Goal: Transaction & Acquisition: Purchase product/service

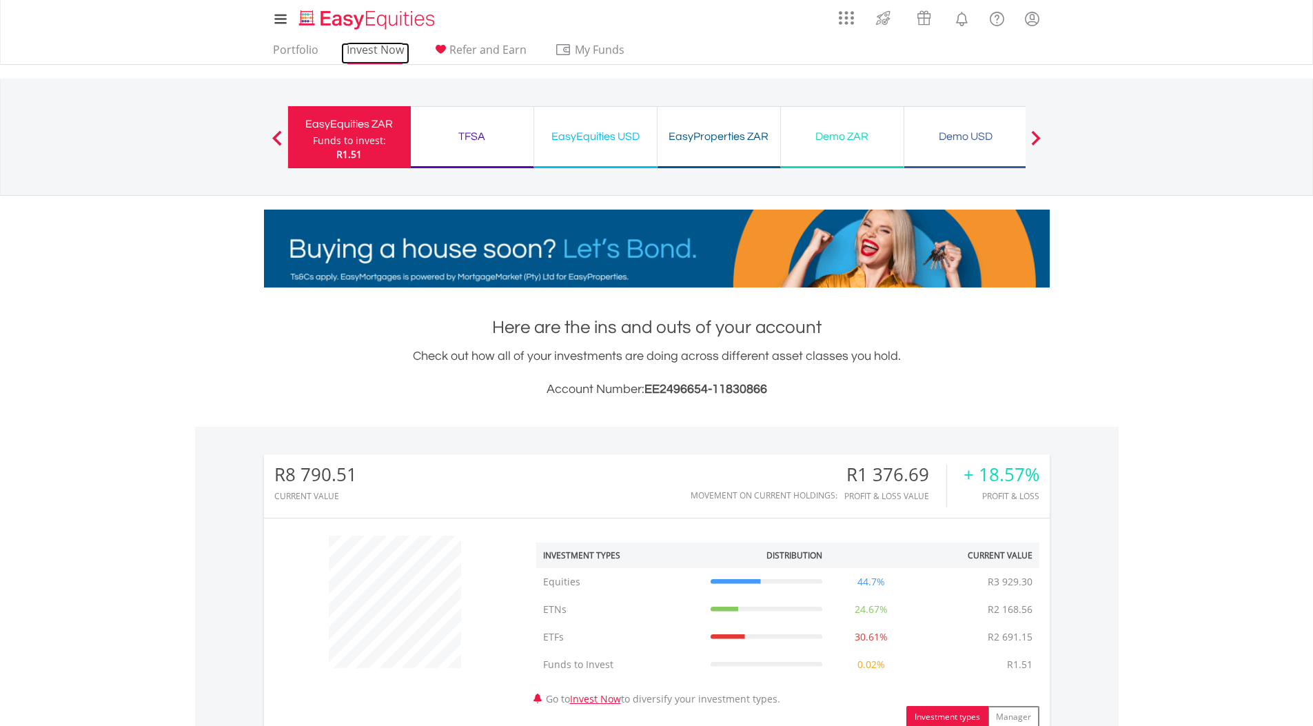
click at [346, 52] on link "Invest Now" at bounding box center [375, 53] width 68 height 21
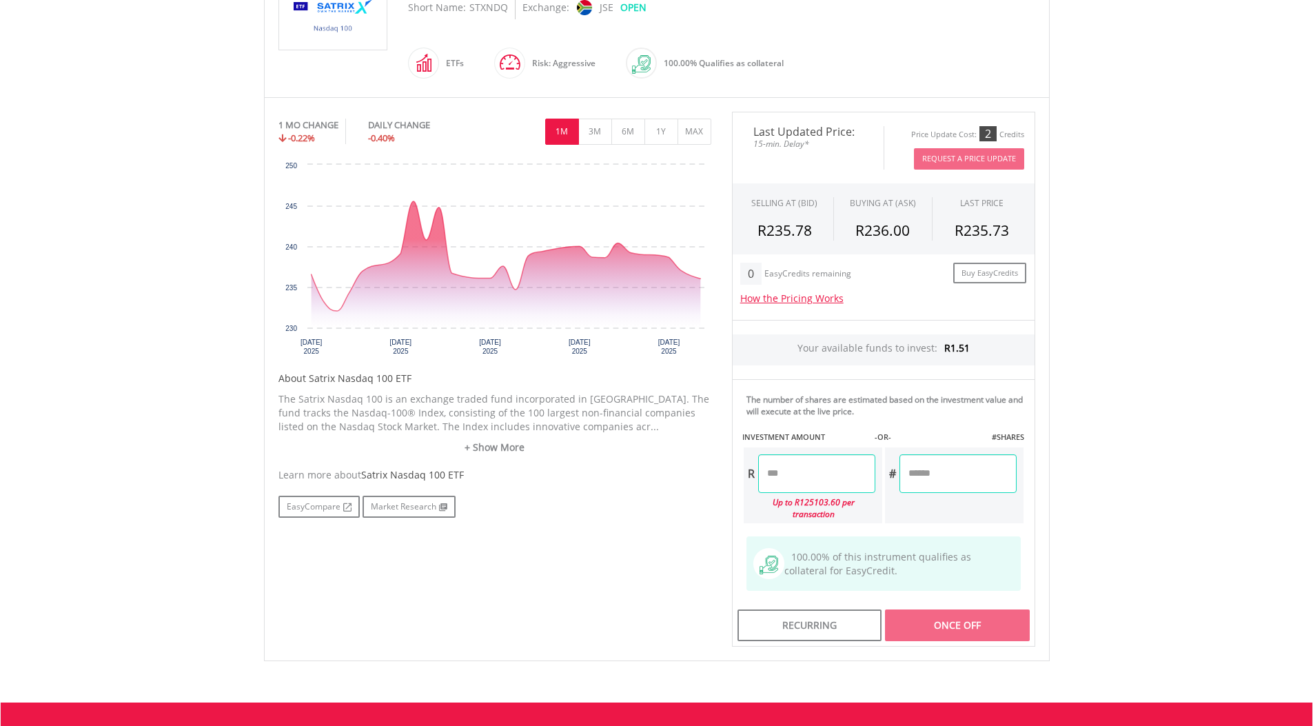
scroll to position [345, 0]
click at [690, 132] on button "MAX" at bounding box center [695, 132] width 34 height 26
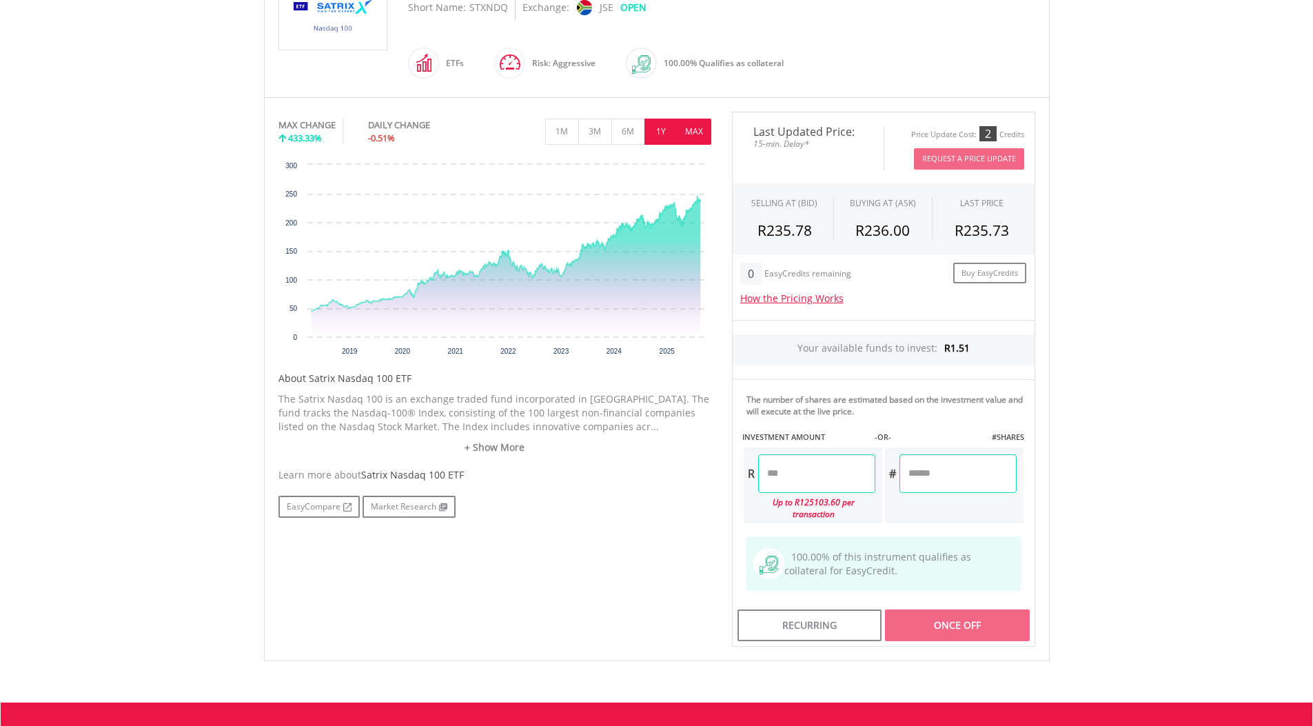
click at [661, 141] on button "1Y" at bounding box center [661, 132] width 34 height 26
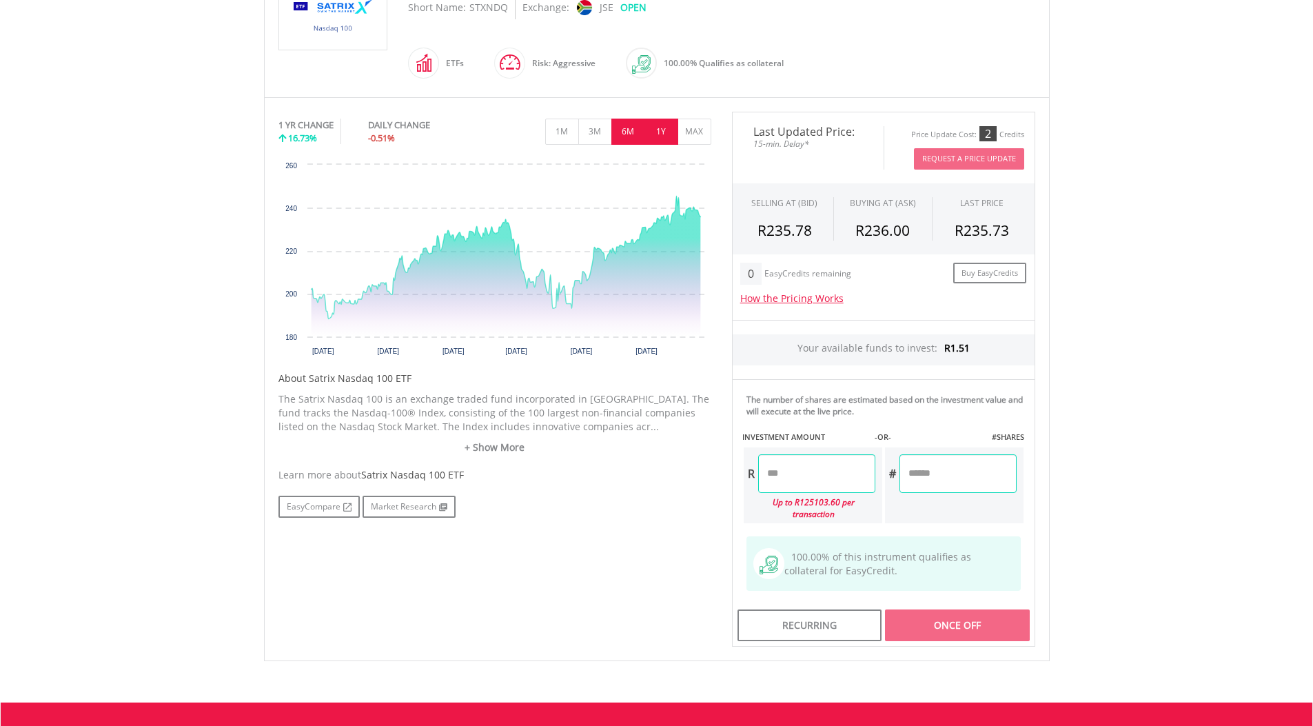
click at [638, 134] on button "6M" at bounding box center [628, 132] width 34 height 26
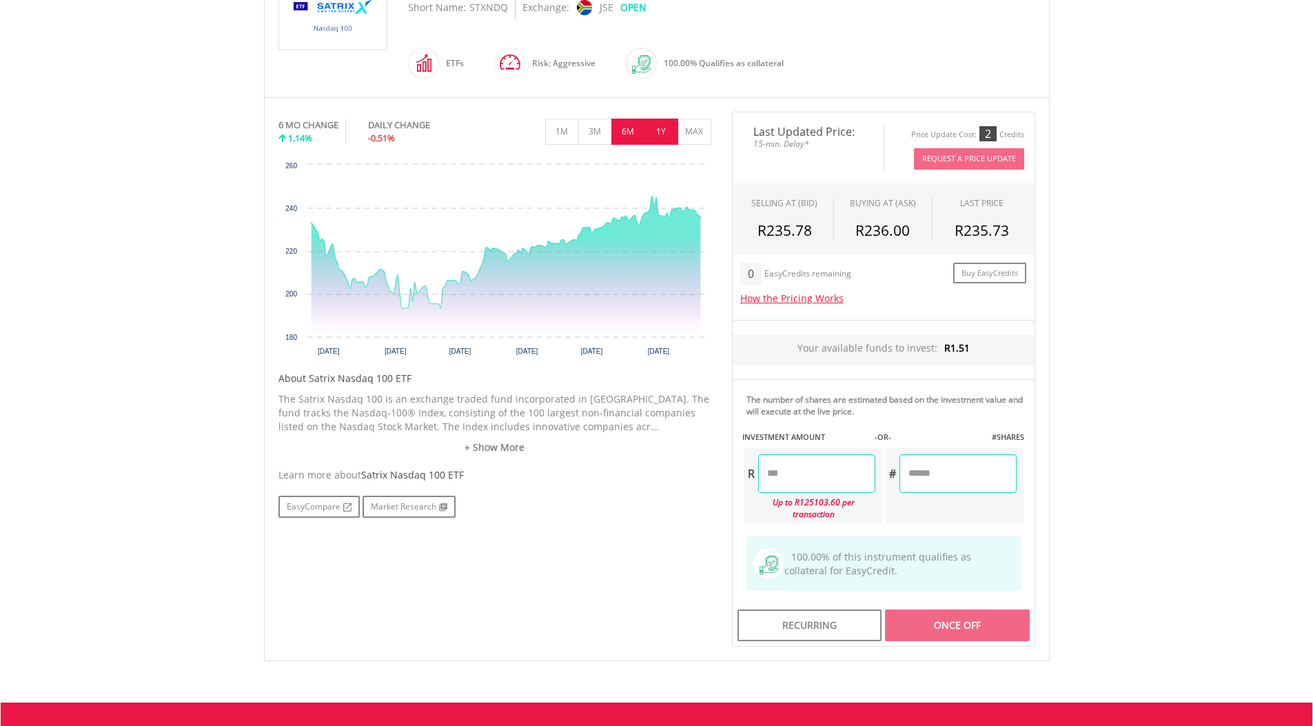
click at [675, 130] on button "1Y" at bounding box center [661, 132] width 34 height 26
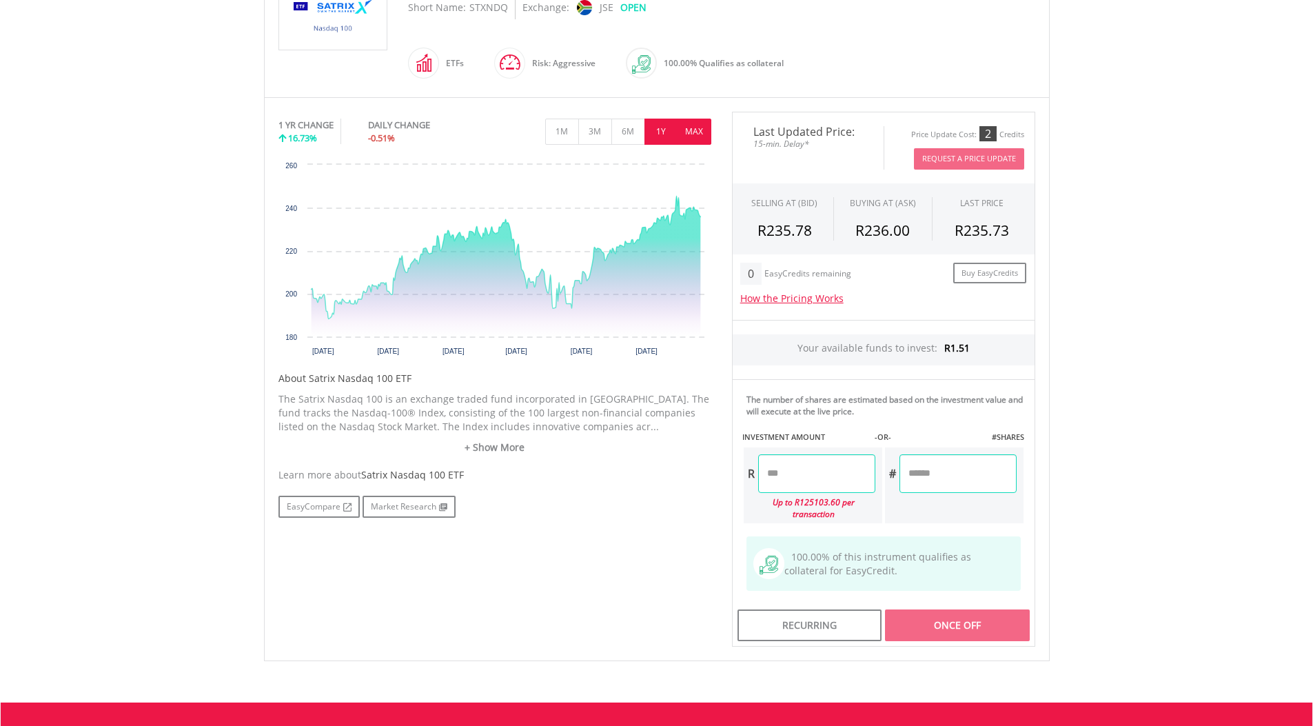
click at [704, 129] on button "MAX" at bounding box center [695, 132] width 34 height 26
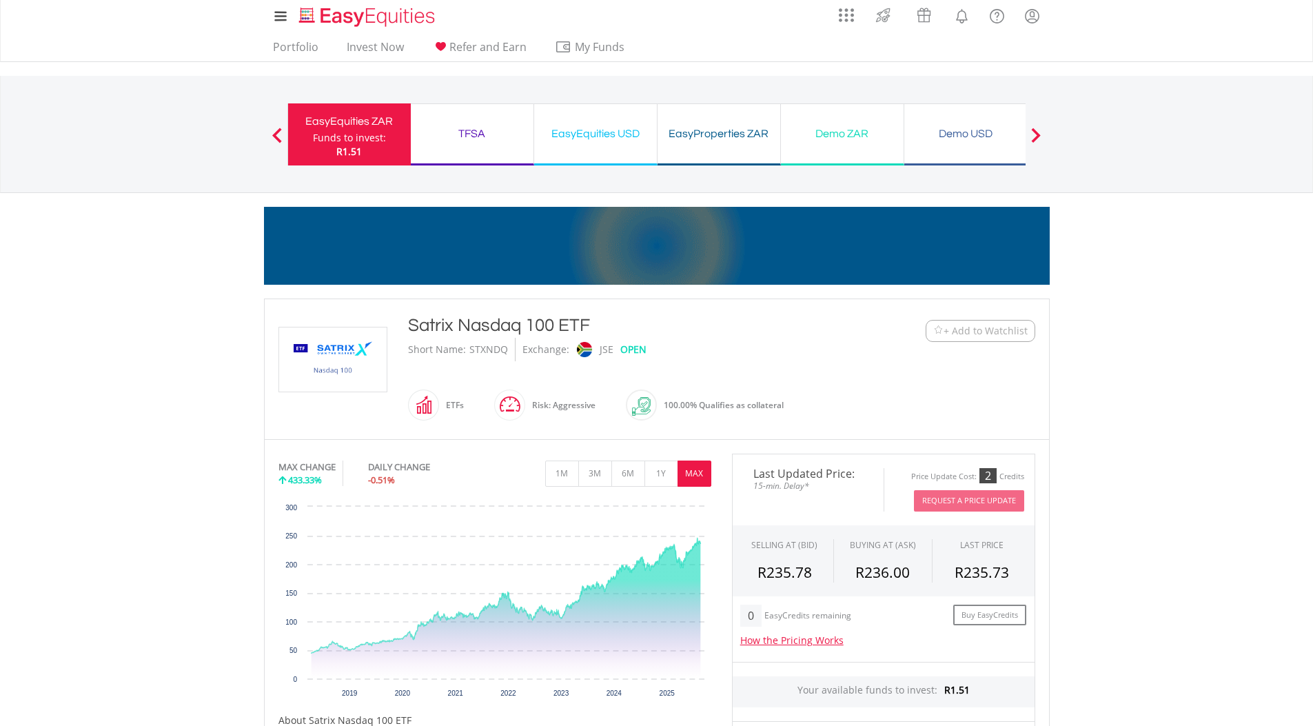
scroll to position [0, 0]
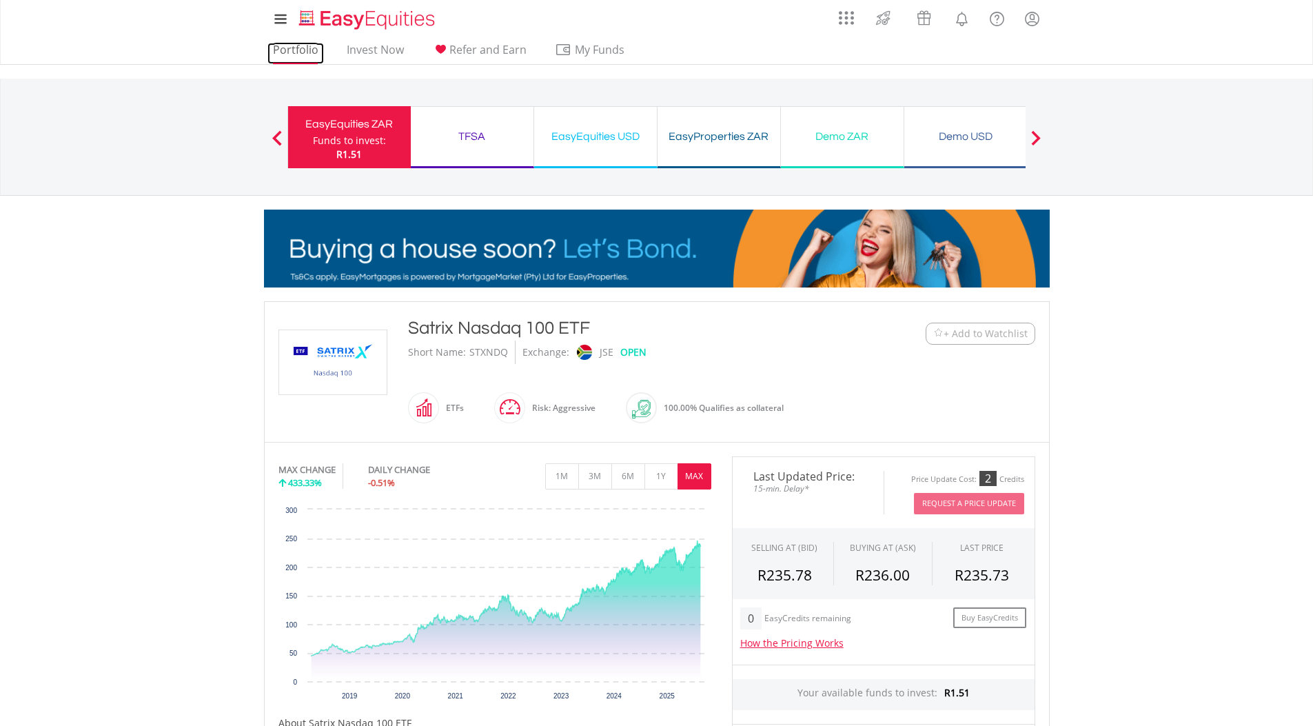
click at [286, 55] on link "Portfolio" at bounding box center [295, 53] width 57 height 21
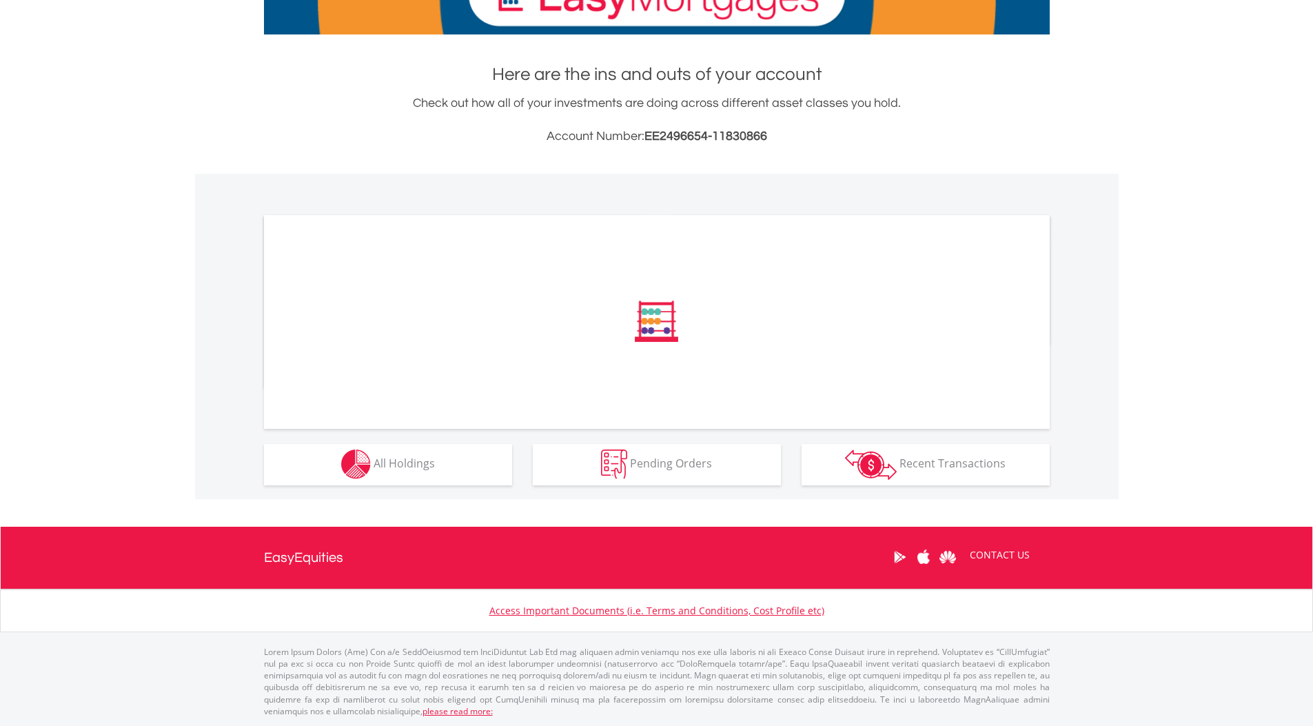
scroll to position [253, 0]
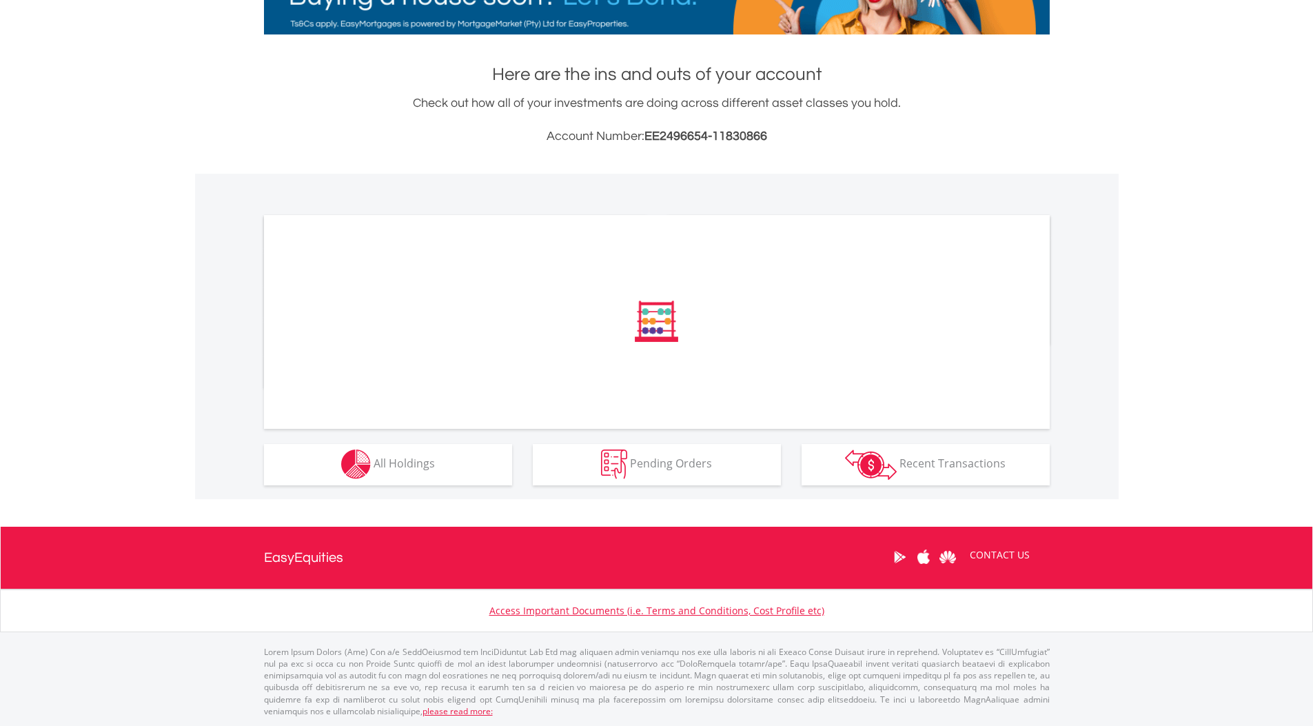
click at [0, 0] on div "﻿ Distribution Current Value Show All Go to Invest Now to diversify your invest…" at bounding box center [0, 0] width 0 height 0
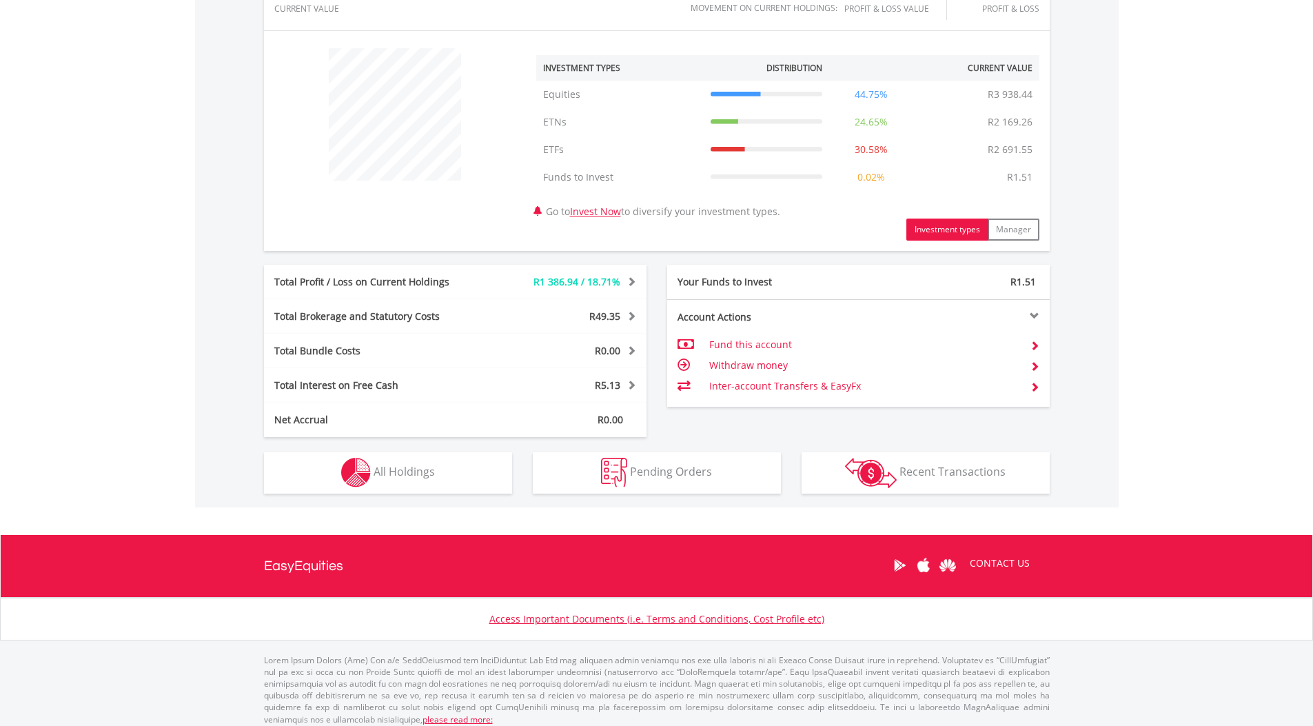
scroll to position [496, 0]
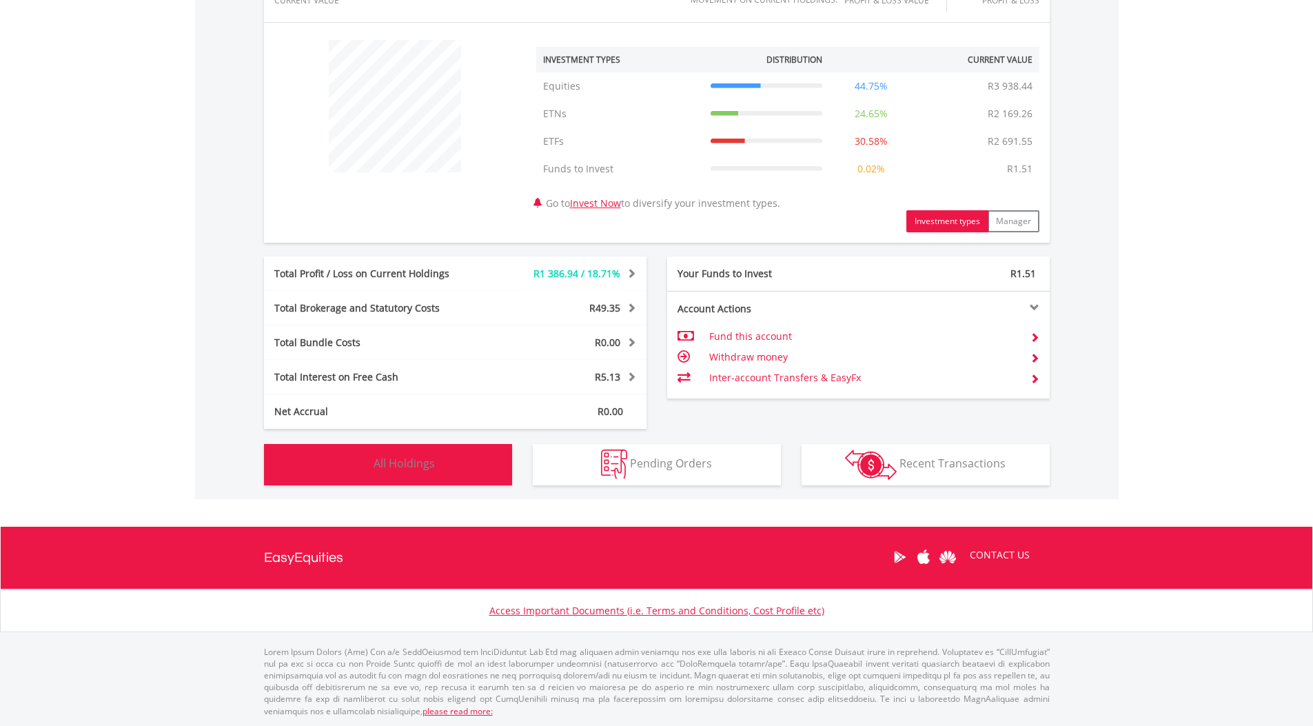
click at [387, 454] on button "Holdings All Holdings" at bounding box center [388, 464] width 248 height 41
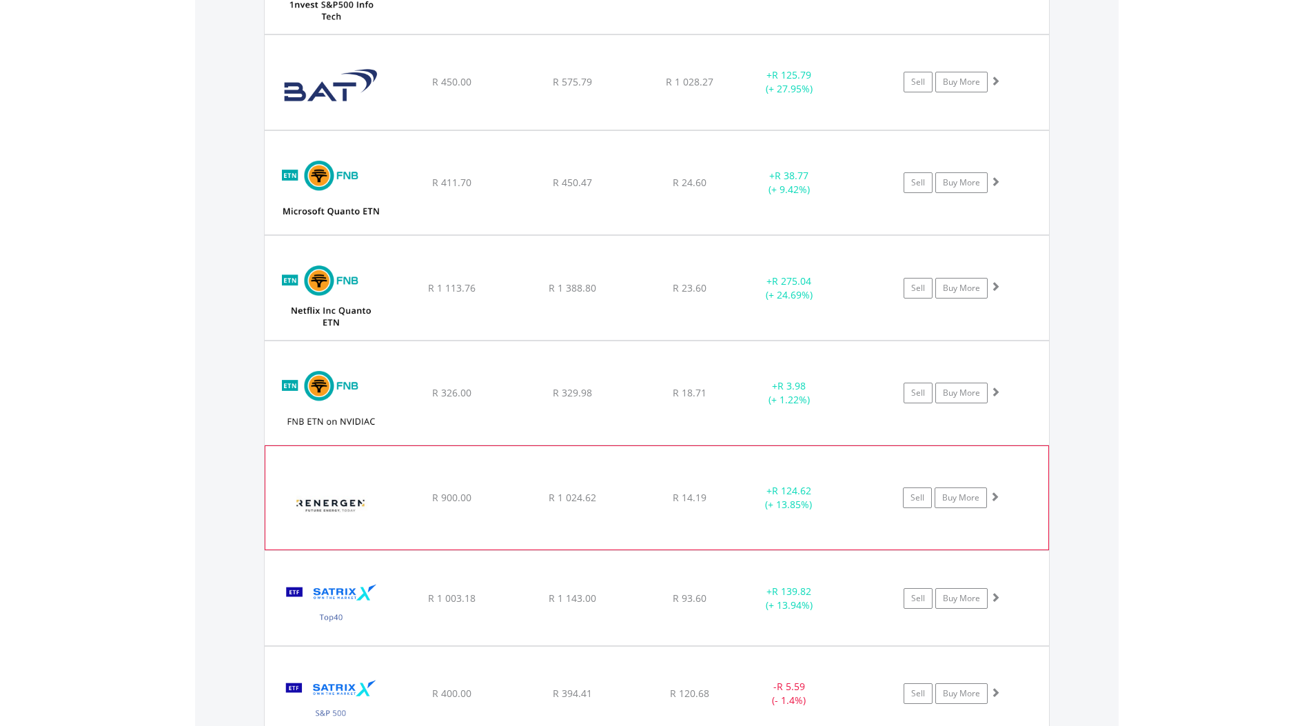
scroll to position [1367, 0]
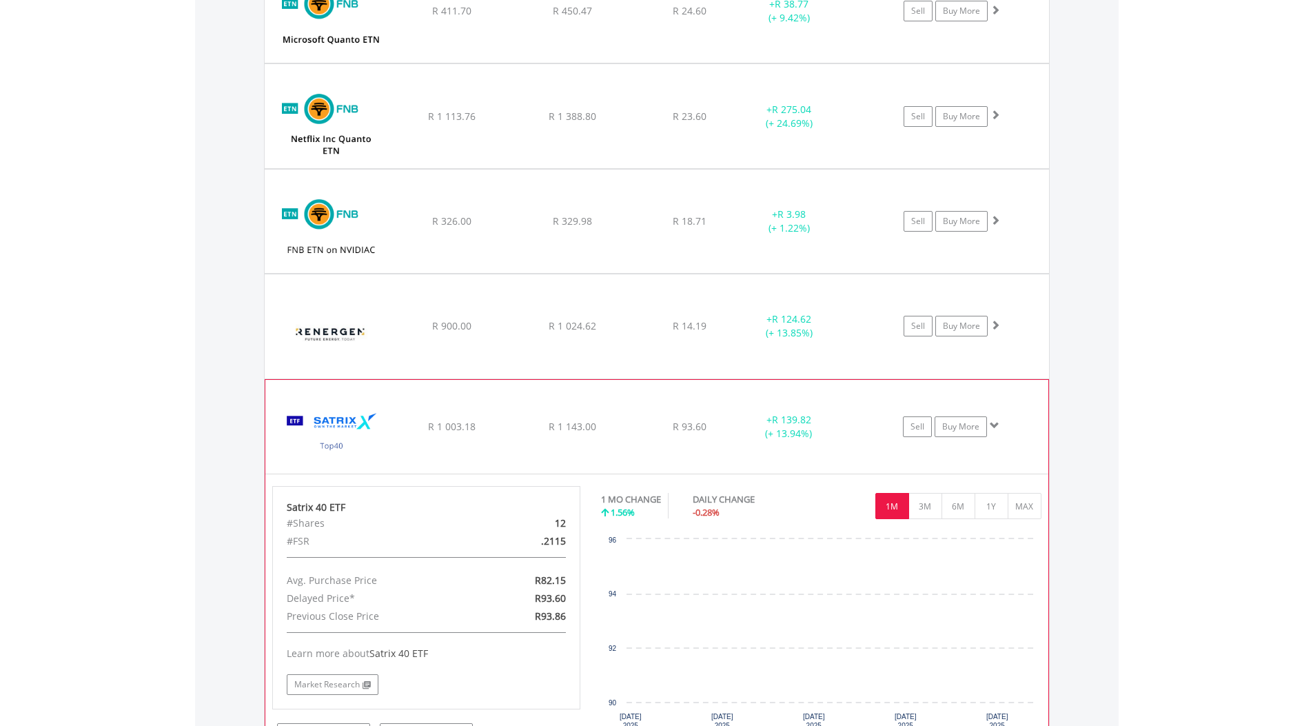
scroll to position [1574, 0]
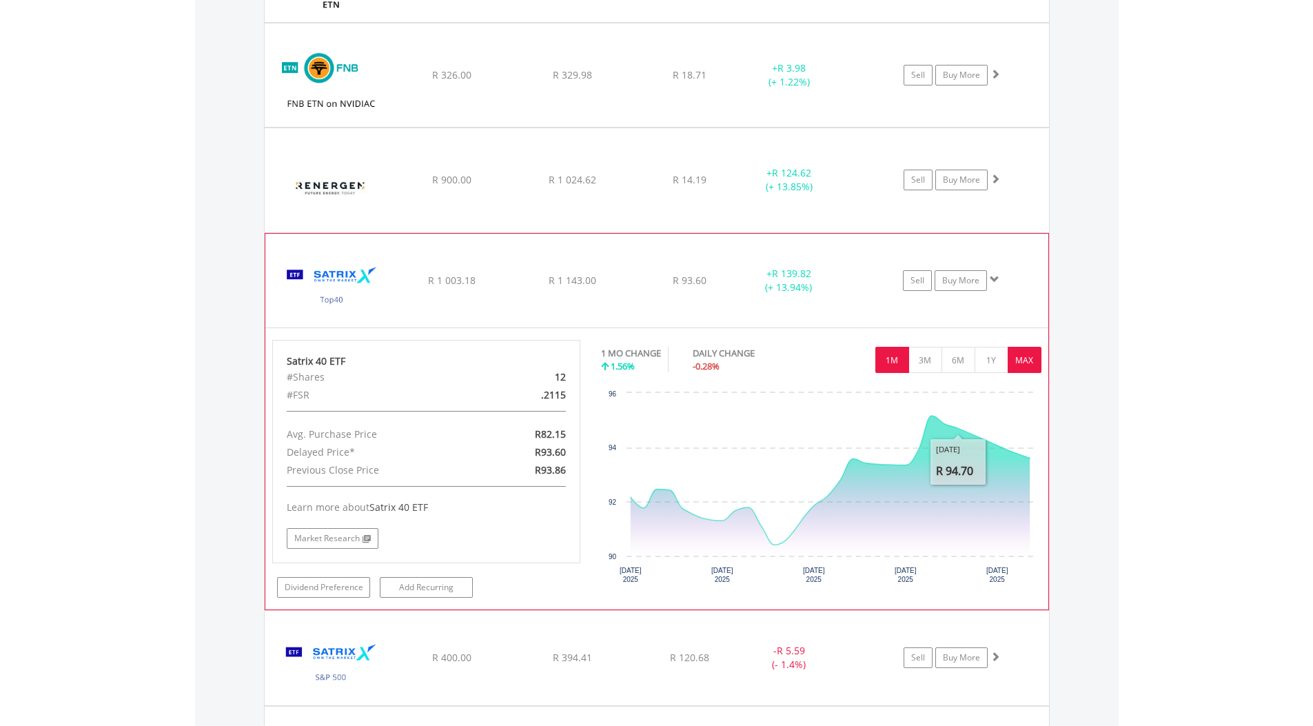
click at [1018, 366] on button "MAX" at bounding box center [1025, 360] width 34 height 26
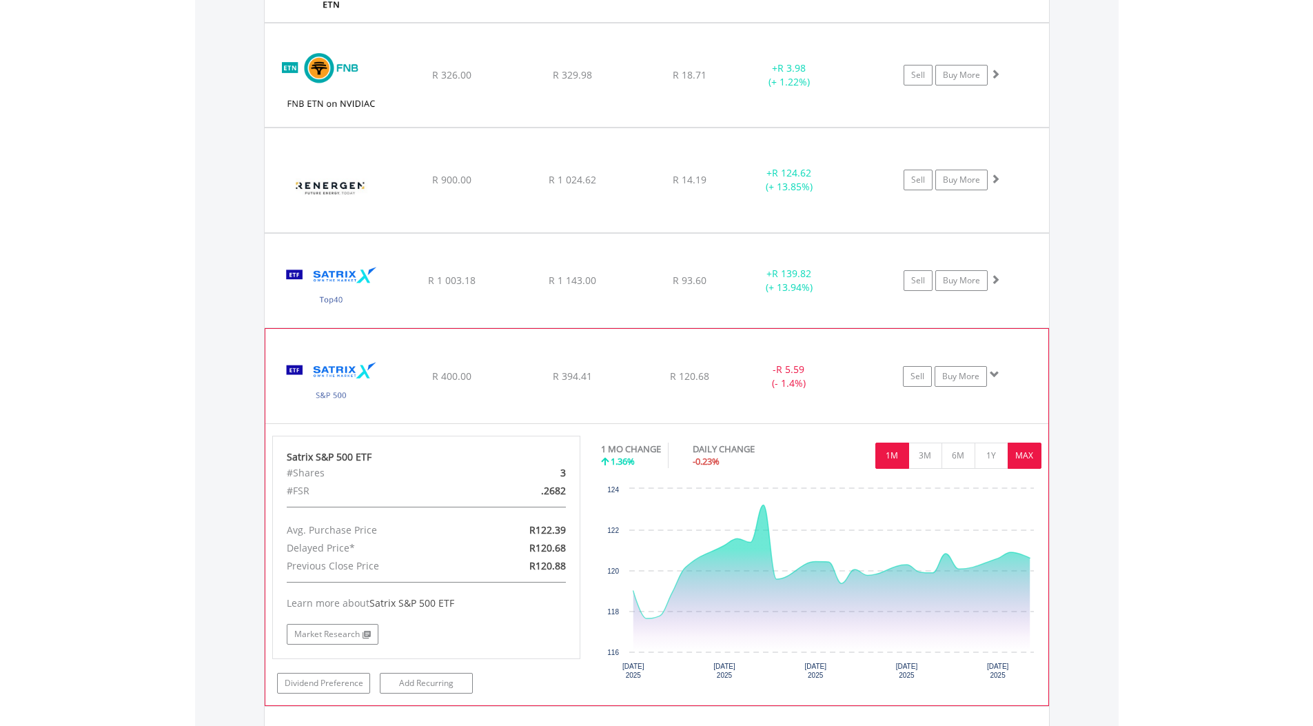
click at [1009, 450] on button "MAX" at bounding box center [1025, 455] width 34 height 26
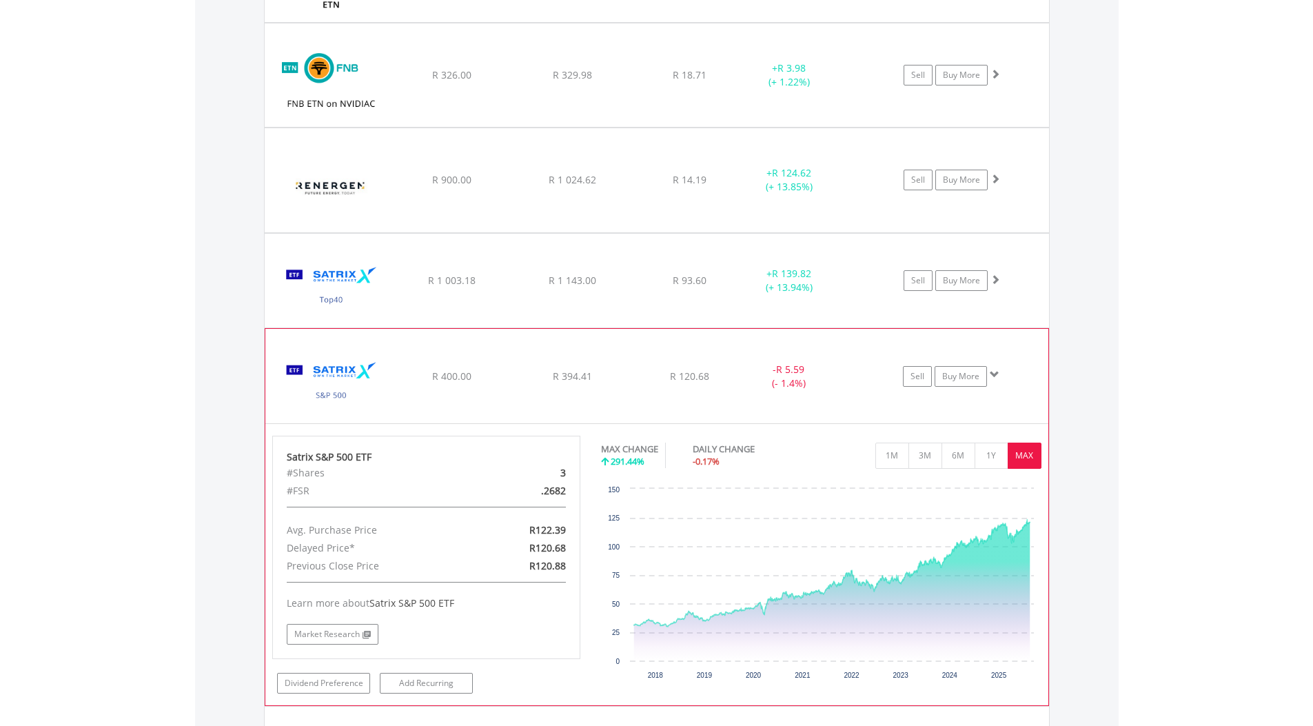
click at [870, 363] on div at bounding box center [858, 363] width 34 height 1
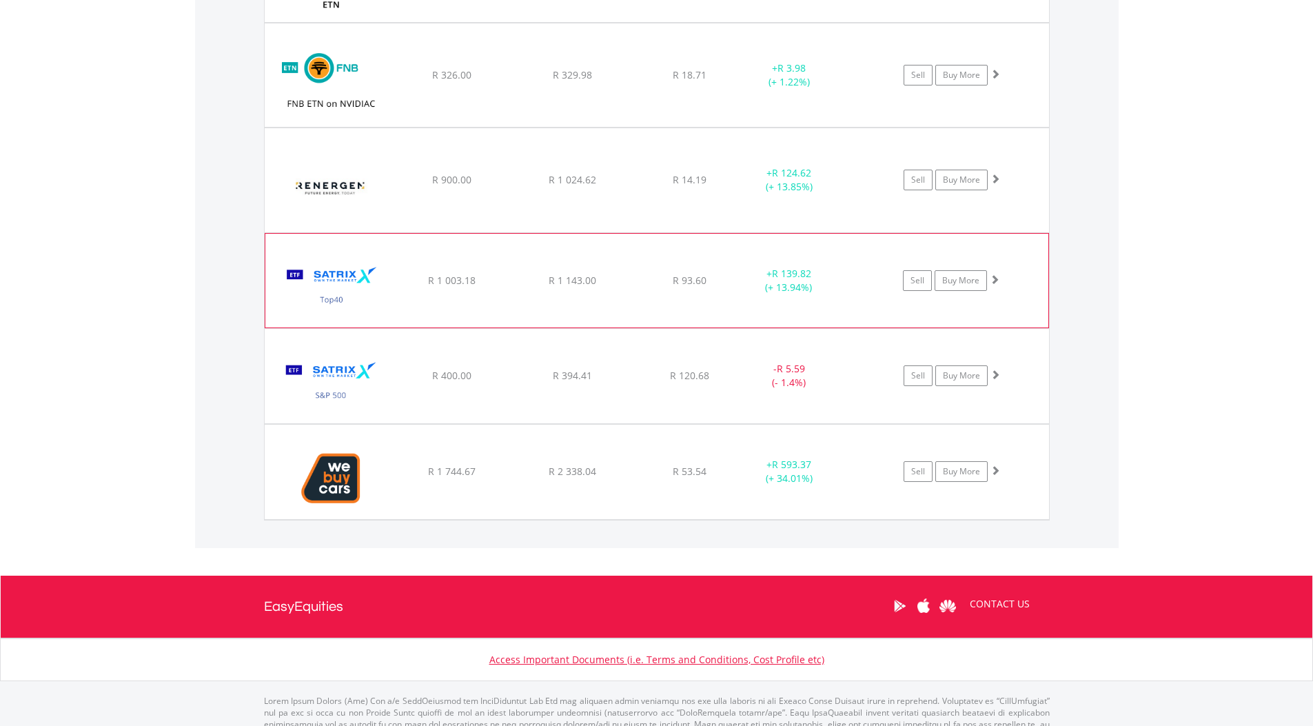
scroll to position [1505, 0]
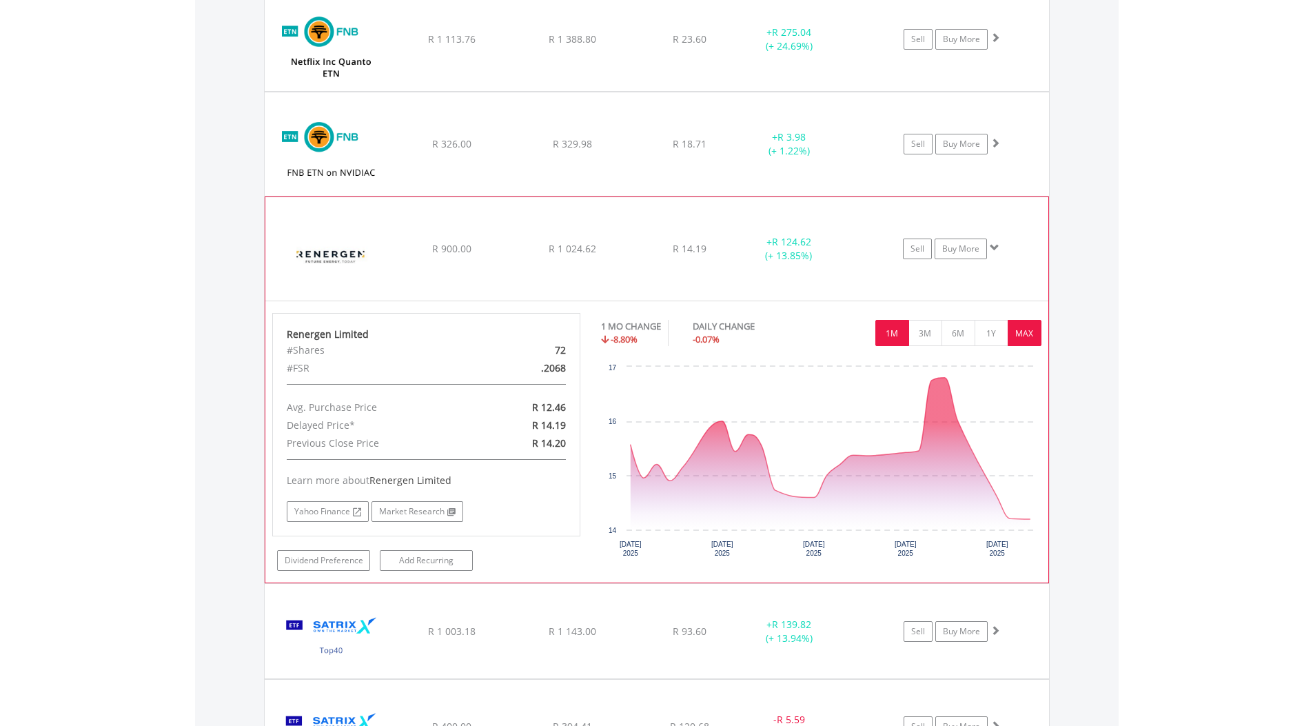
click at [1039, 335] on button "MAX" at bounding box center [1025, 333] width 34 height 26
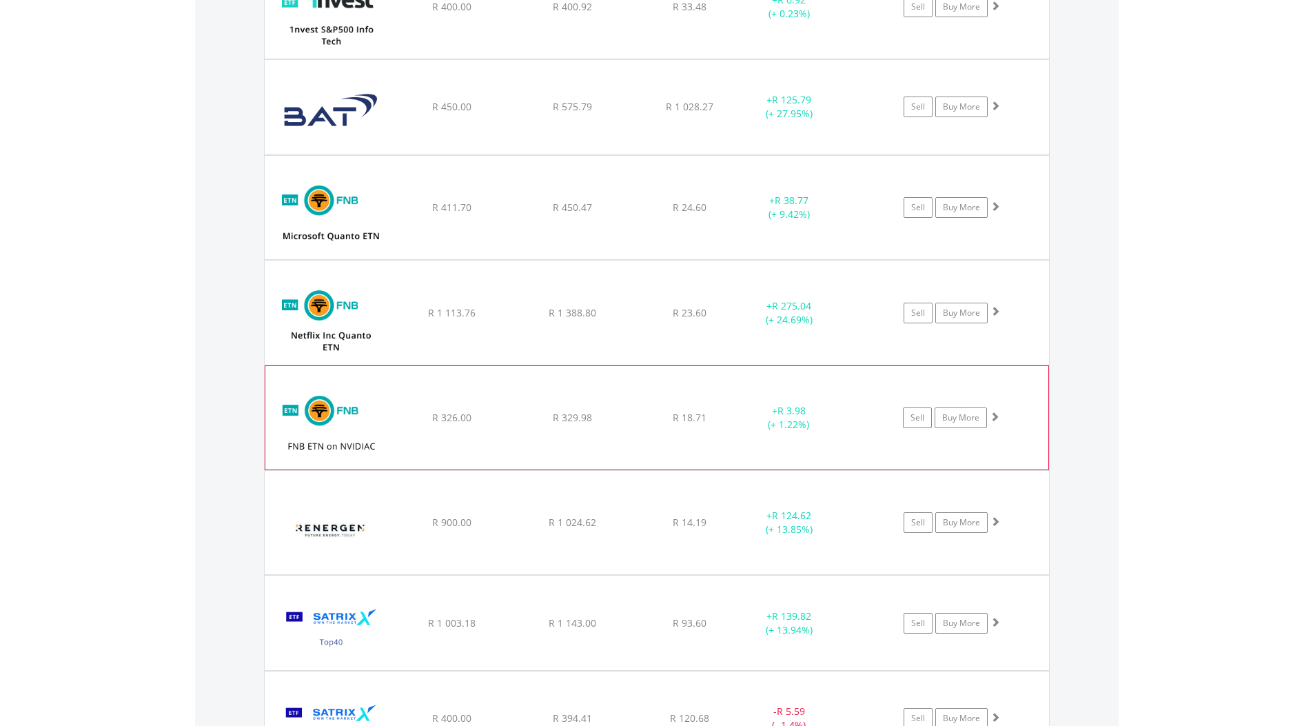
scroll to position [1229, 0]
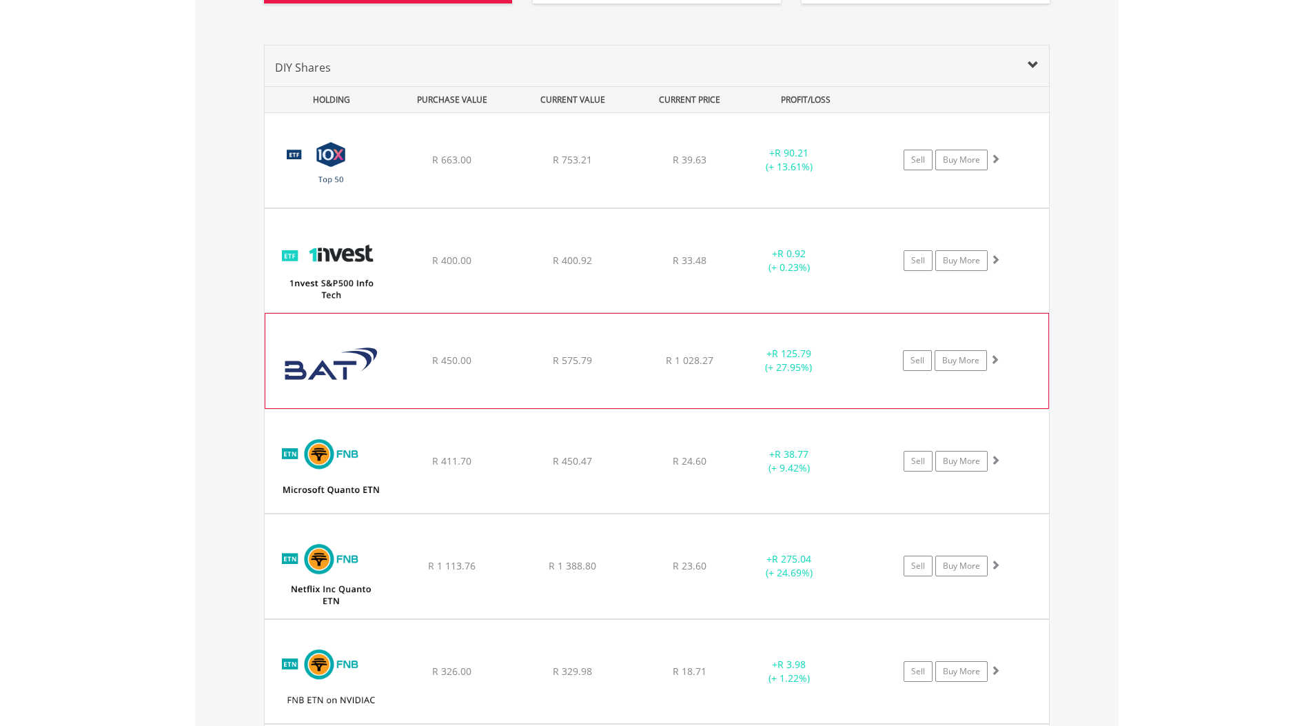
scroll to position [953, 0]
